Goal: Obtain resource: Download file/media

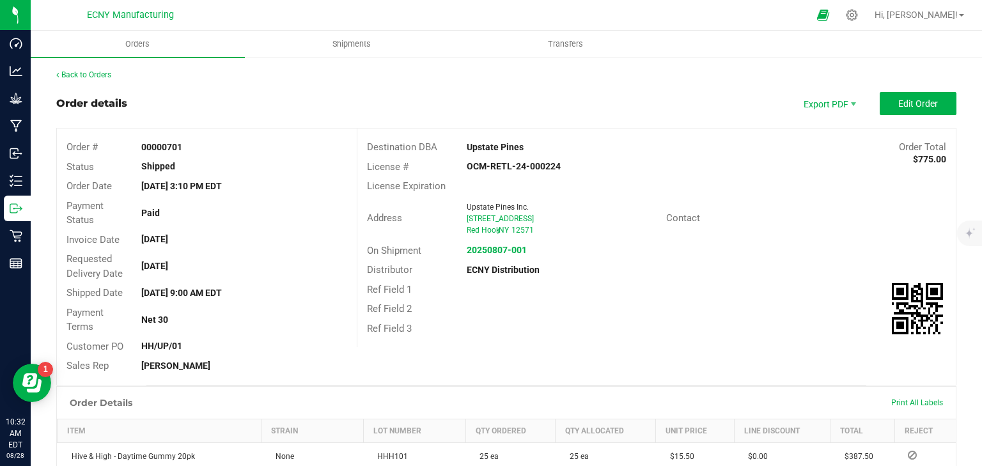
scroll to position [307, 0]
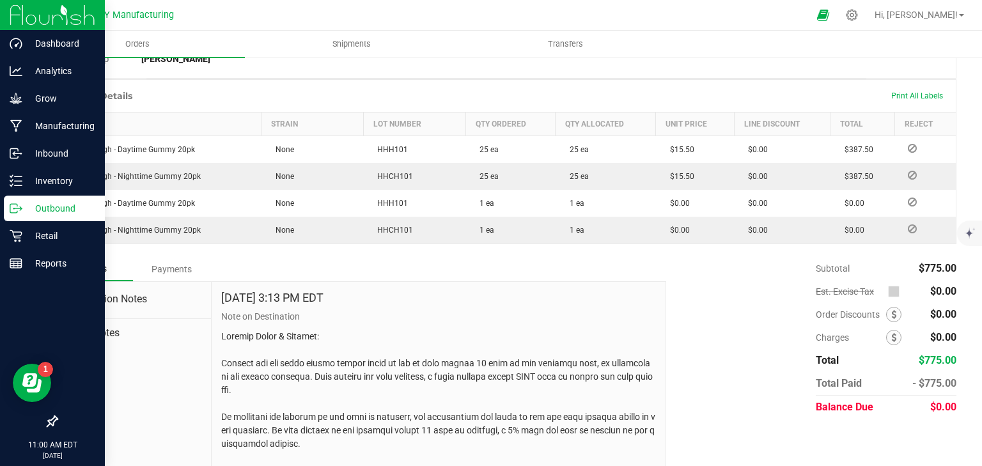
click at [26, 206] on p "Outbound" at bounding box center [60, 208] width 77 height 15
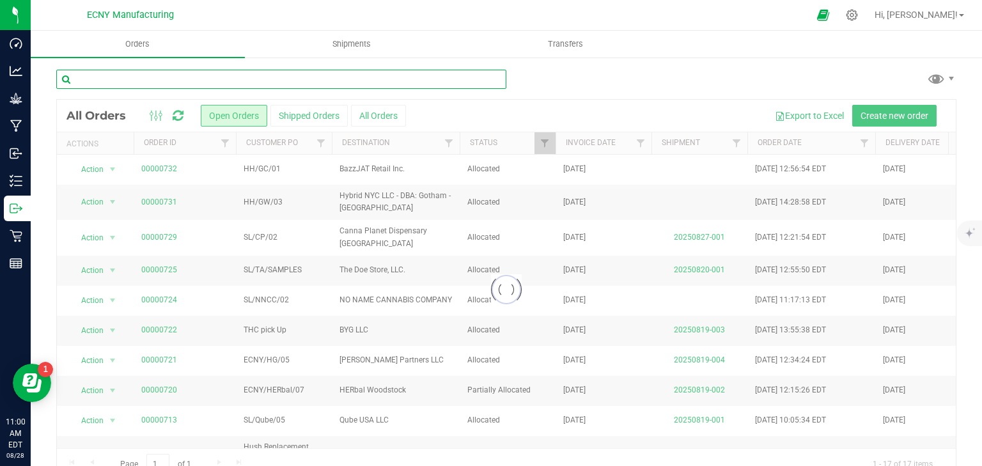
click at [197, 84] on input "text" at bounding box center [281, 79] width 450 height 19
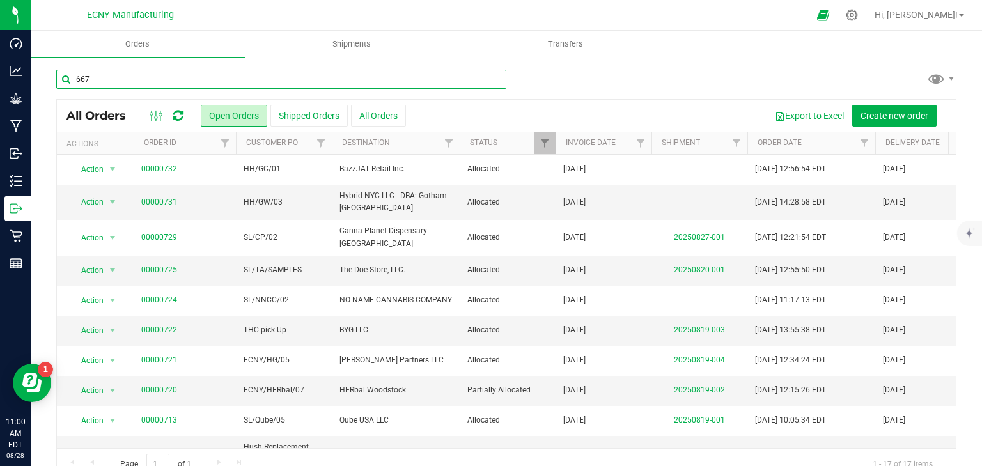
type input "667"
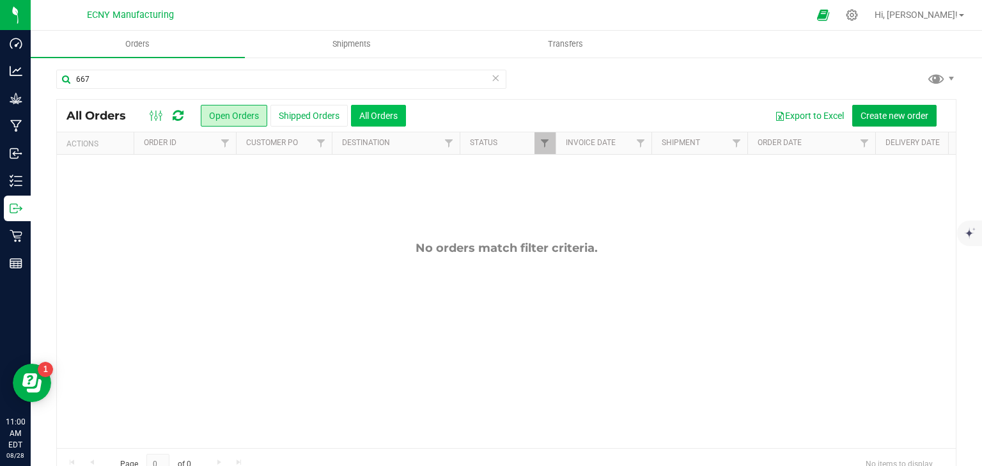
click at [380, 122] on button "All Orders" at bounding box center [378, 116] width 55 height 22
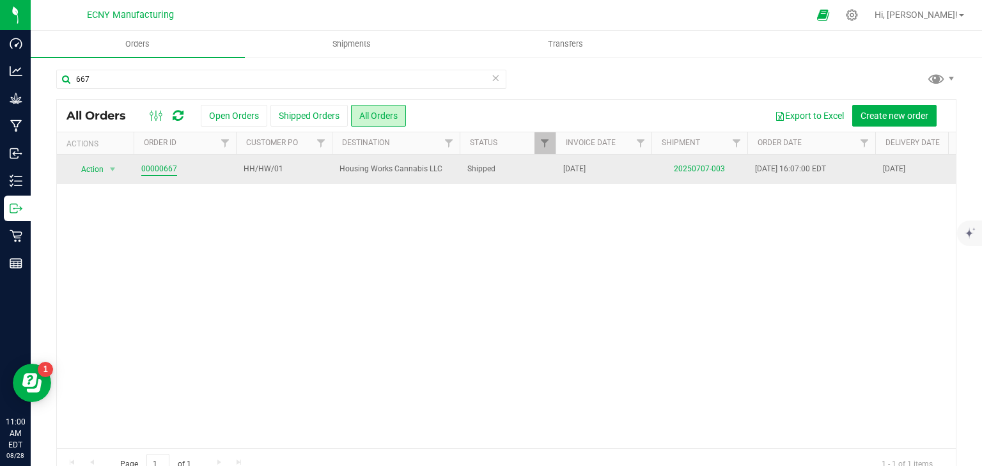
click at [164, 169] on link "00000667" at bounding box center [159, 169] width 36 height 12
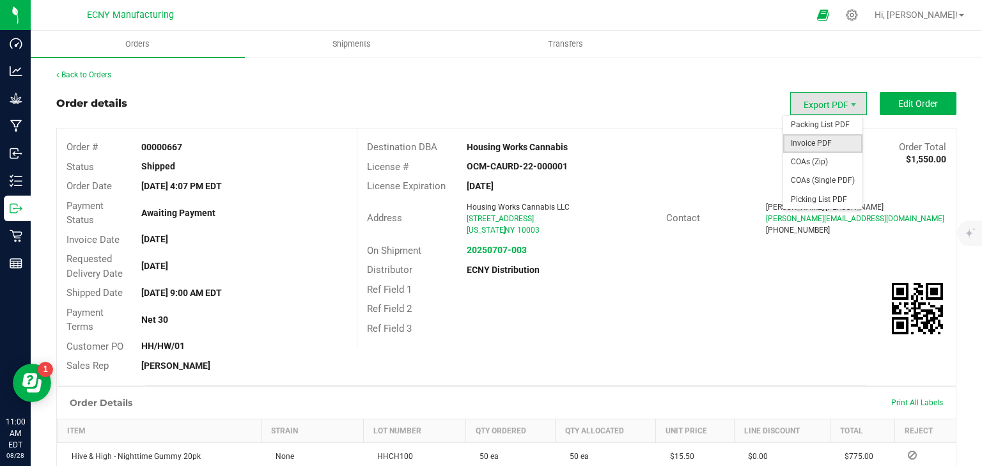
click at [807, 146] on span "Invoice PDF" at bounding box center [822, 143] width 79 height 19
